Goal: Transaction & Acquisition: Book appointment/travel/reservation

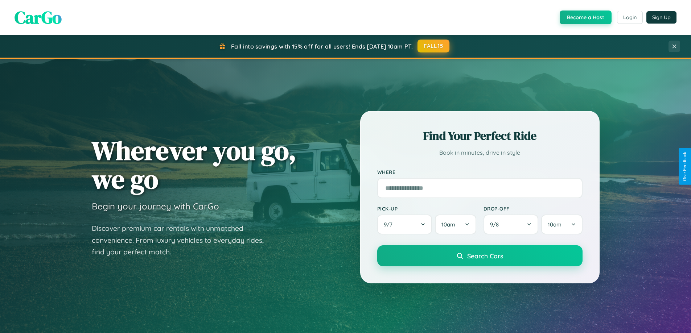
click at [434, 46] on button "FALL15" at bounding box center [434, 46] width 32 height 13
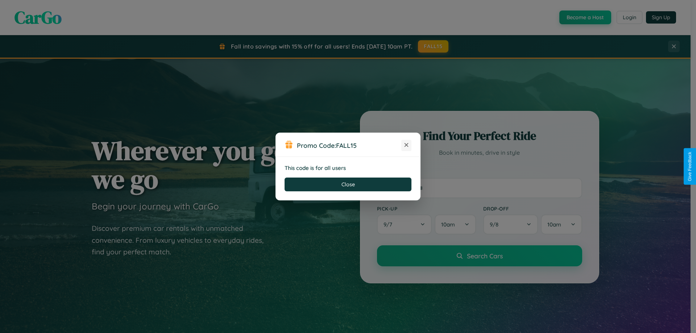
click at [407, 145] on icon at bounding box center [406, 144] width 7 height 7
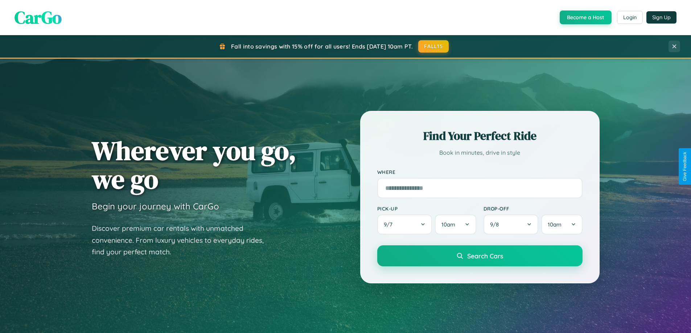
scroll to position [499, 0]
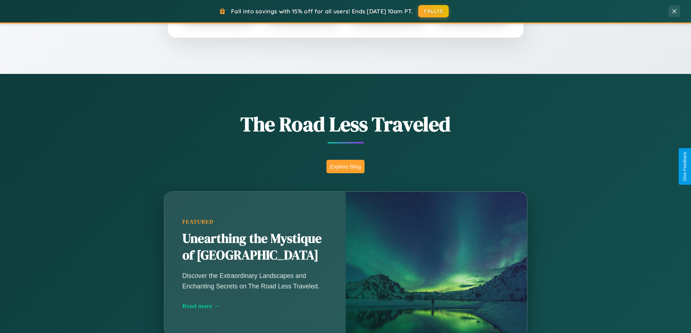
click at [345, 166] on button "Explore Blog" at bounding box center [345, 166] width 38 height 13
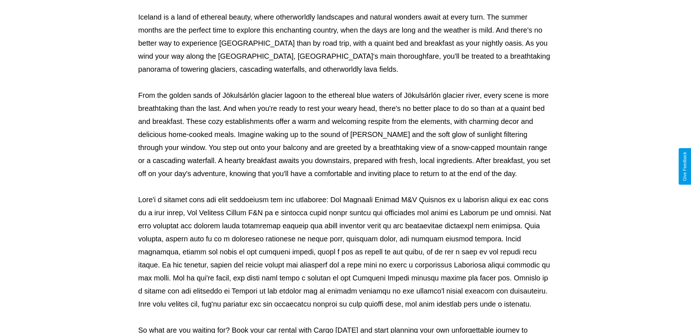
scroll to position [235, 0]
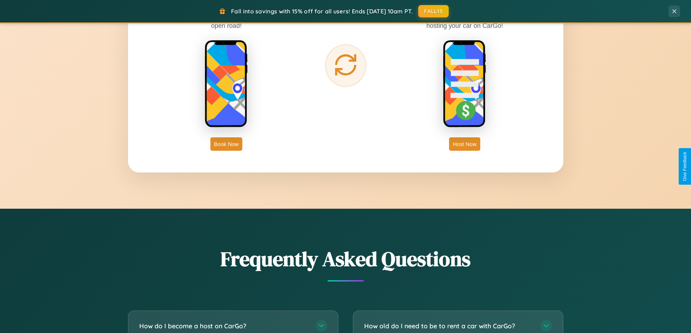
scroll to position [1396, 0]
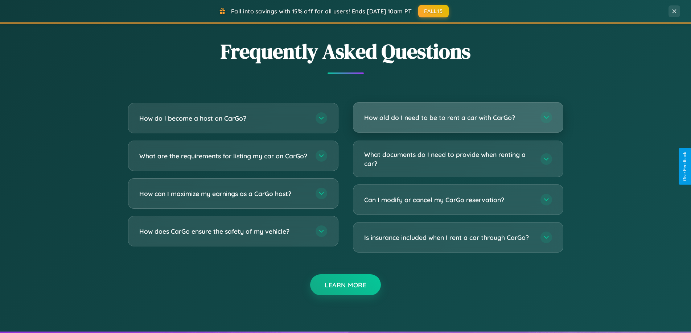
click at [458, 118] on h3 "How old do I need to be to rent a car with CarGo?" at bounding box center [448, 117] width 169 height 9
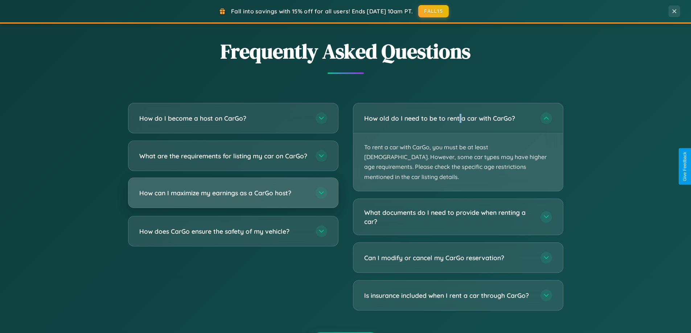
click at [233, 198] on h3 "How can I maximize my earnings as a CarGo host?" at bounding box center [223, 193] width 169 height 9
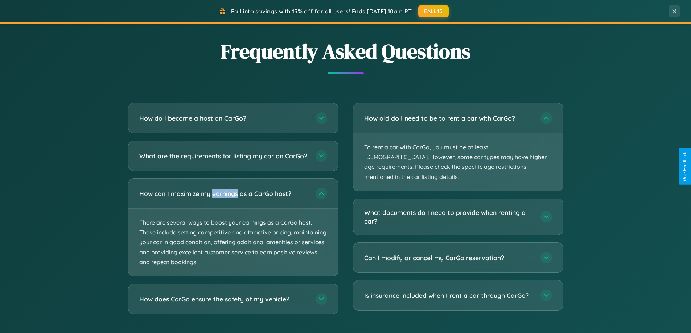
scroll to position [157, 0]
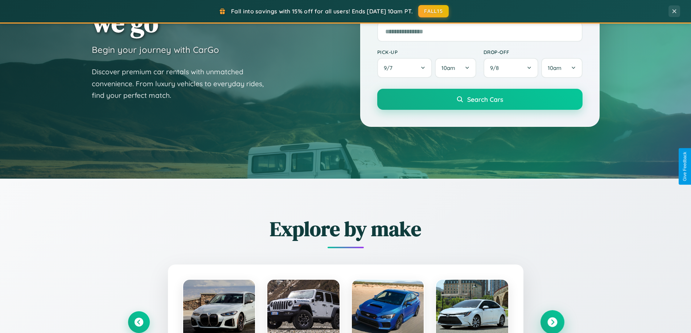
click at [552, 322] on icon at bounding box center [552, 323] width 10 height 10
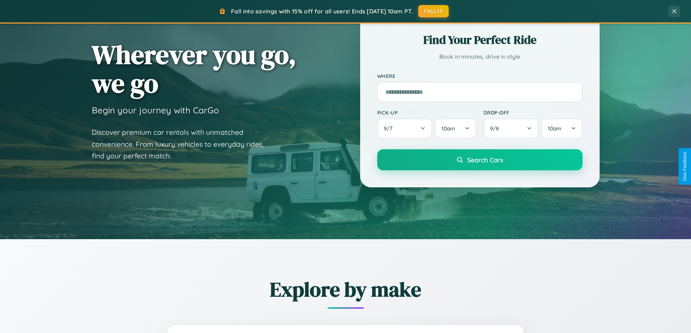
scroll to position [0, 0]
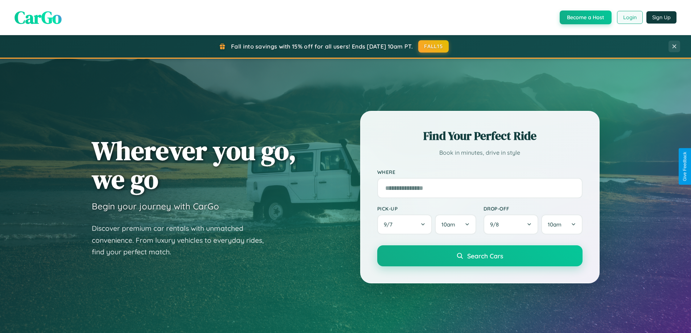
click at [629, 17] on button "Login" at bounding box center [630, 17] width 26 height 13
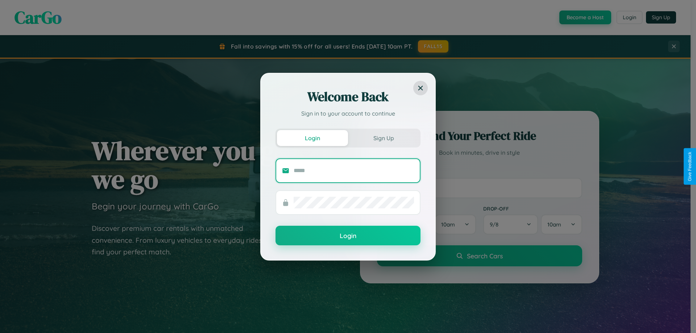
click at [354, 170] on input "text" at bounding box center [354, 171] width 120 height 12
type input "**********"
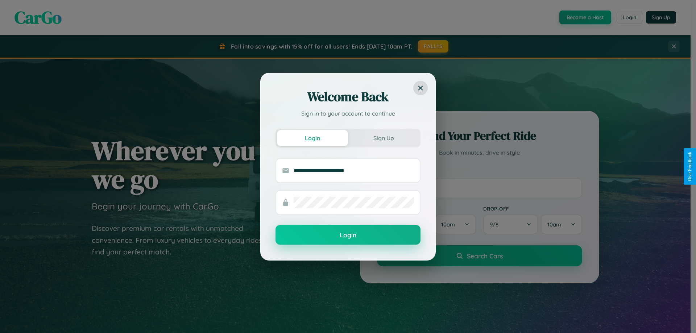
click at [348, 235] on button "Login" at bounding box center [348, 235] width 145 height 20
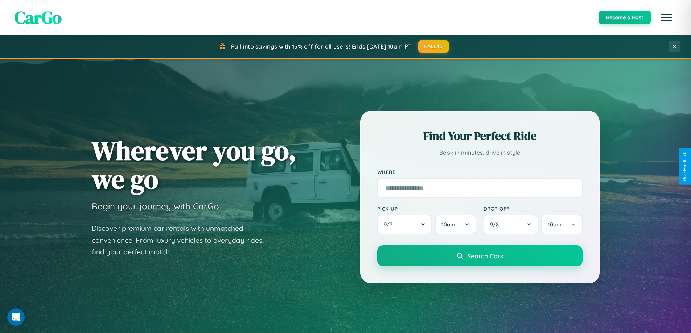
scroll to position [850, 0]
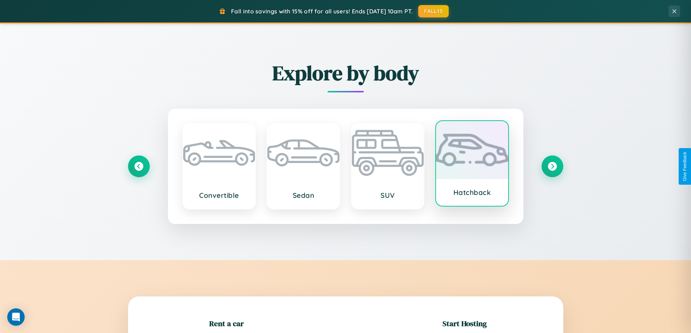
click at [472, 166] on div at bounding box center [472, 150] width 72 height 58
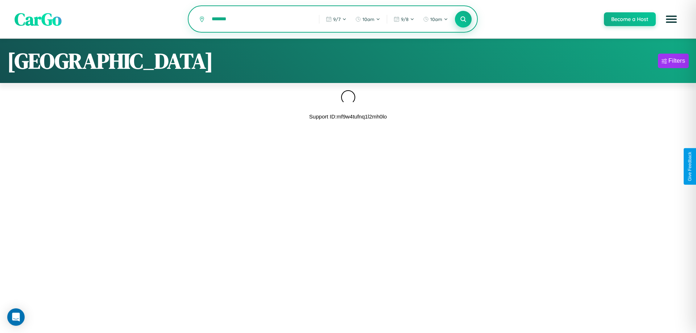
type input "*******"
click at [463, 19] on icon at bounding box center [463, 19] width 7 height 7
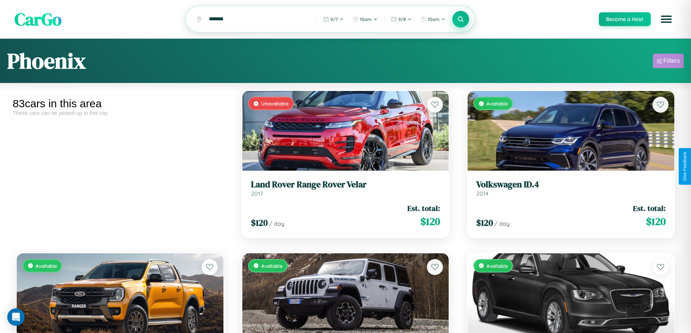
click at [668, 62] on div "Filters" at bounding box center [671, 60] width 17 height 7
